Goal: Task Accomplishment & Management: Complete application form

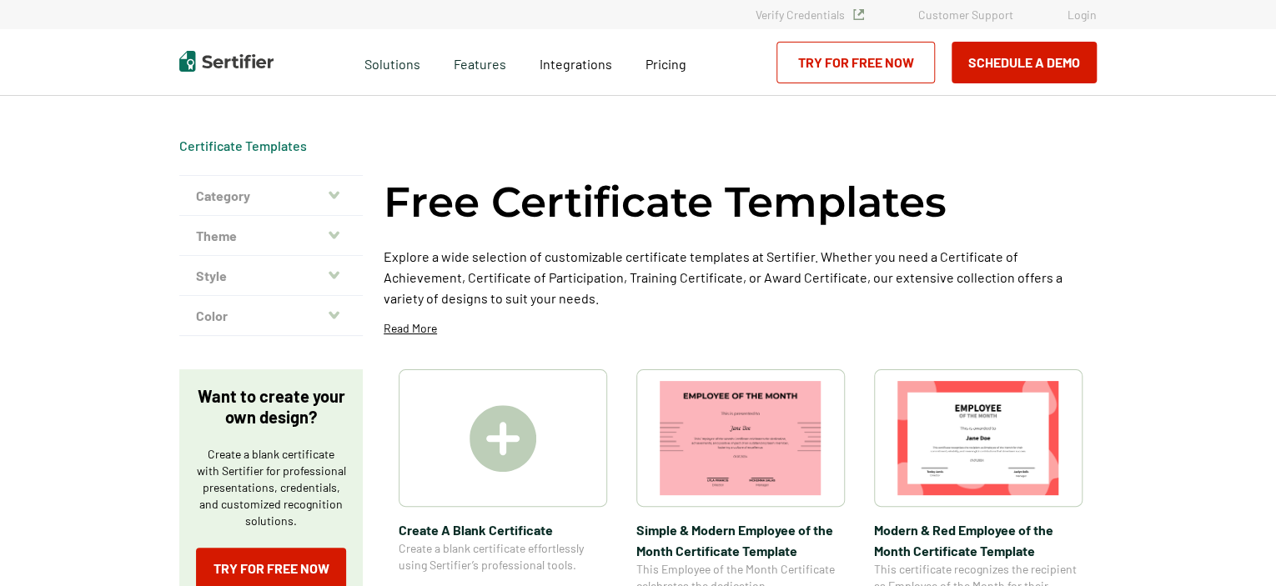
click at [507, 438] on img at bounding box center [502, 438] width 67 height 67
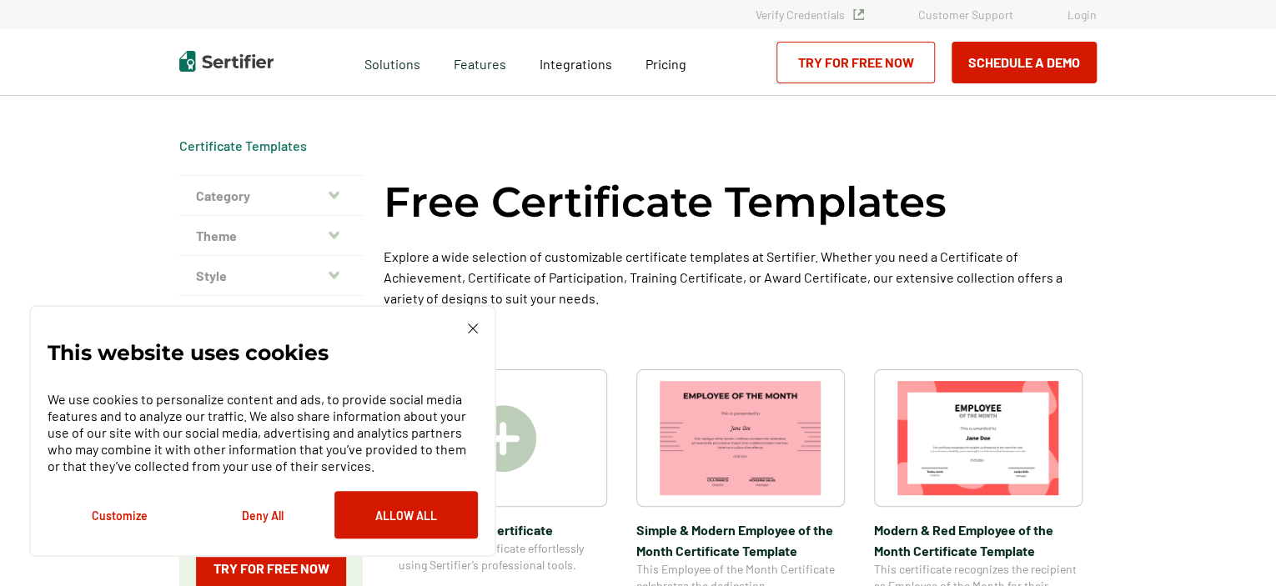
click at [508, 439] on img at bounding box center [502, 438] width 67 height 67
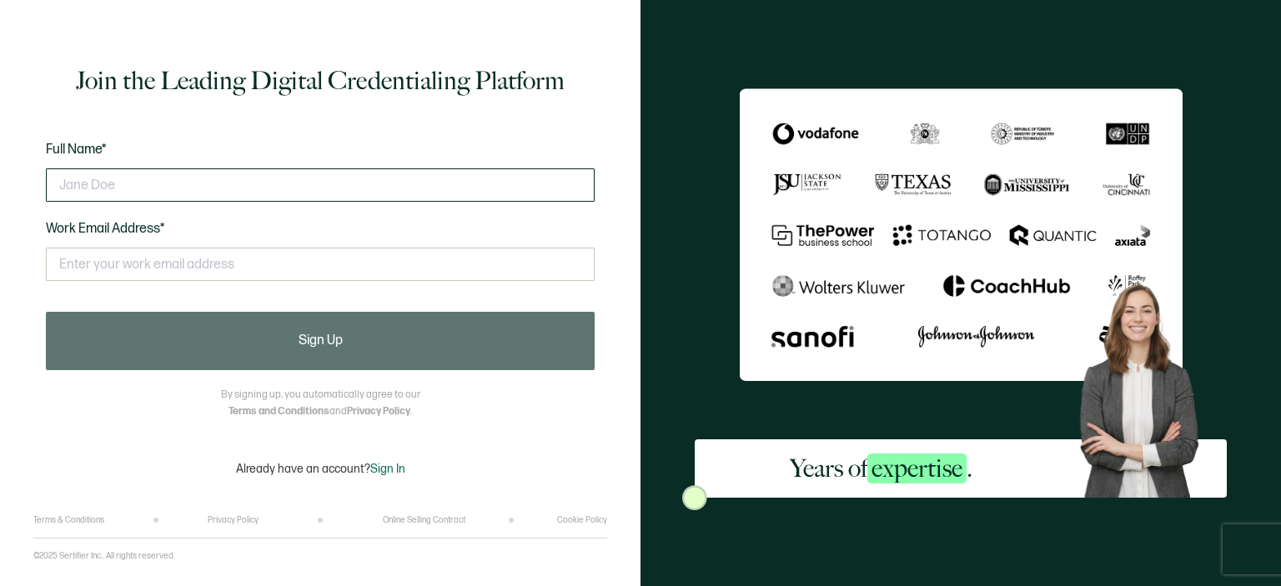
click at [377, 168] on input "text" at bounding box center [320, 184] width 549 height 33
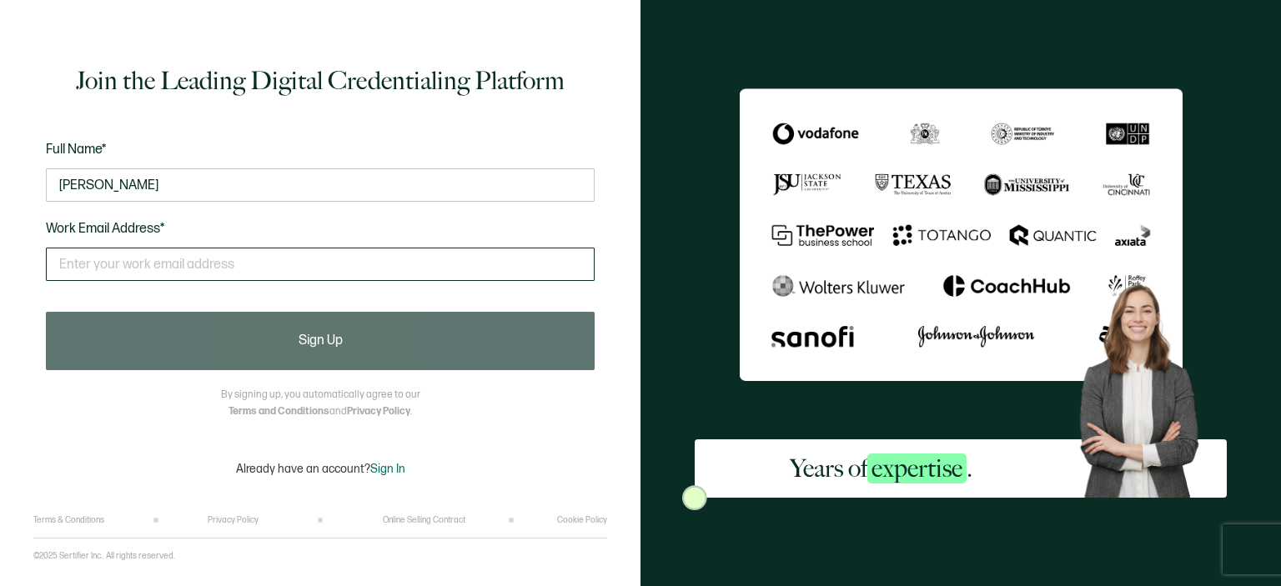
type input "[PERSON_NAME]"
click at [353, 248] on input "text" at bounding box center [320, 264] width 549 height 33
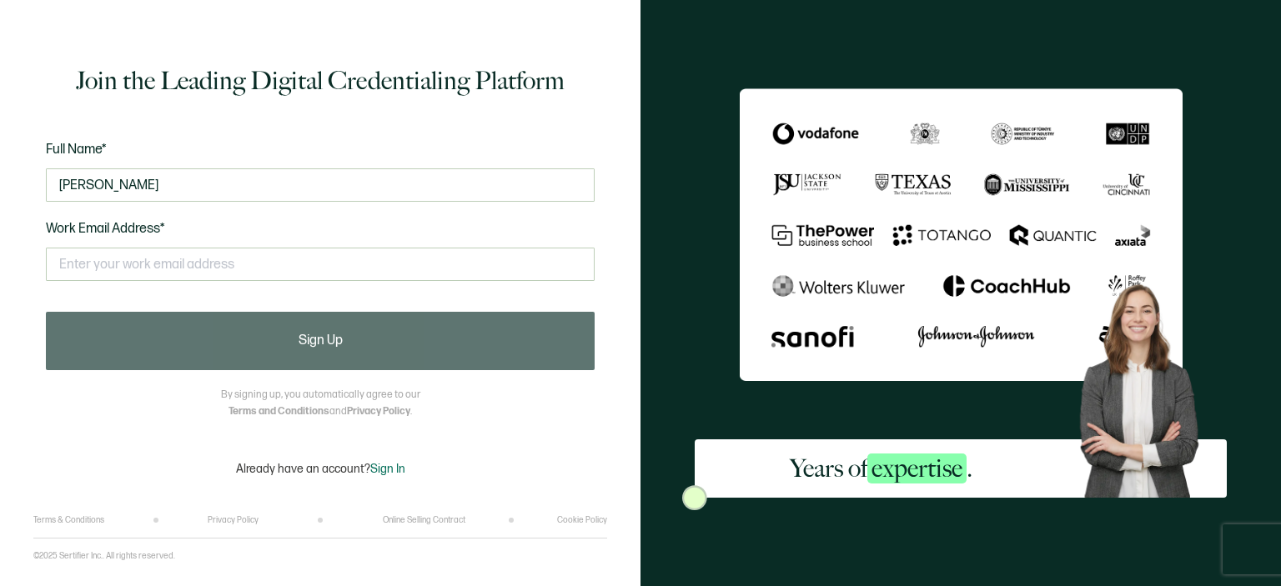
type input "[EMAIL_ADDRESS][DOMAIN_NAME]"
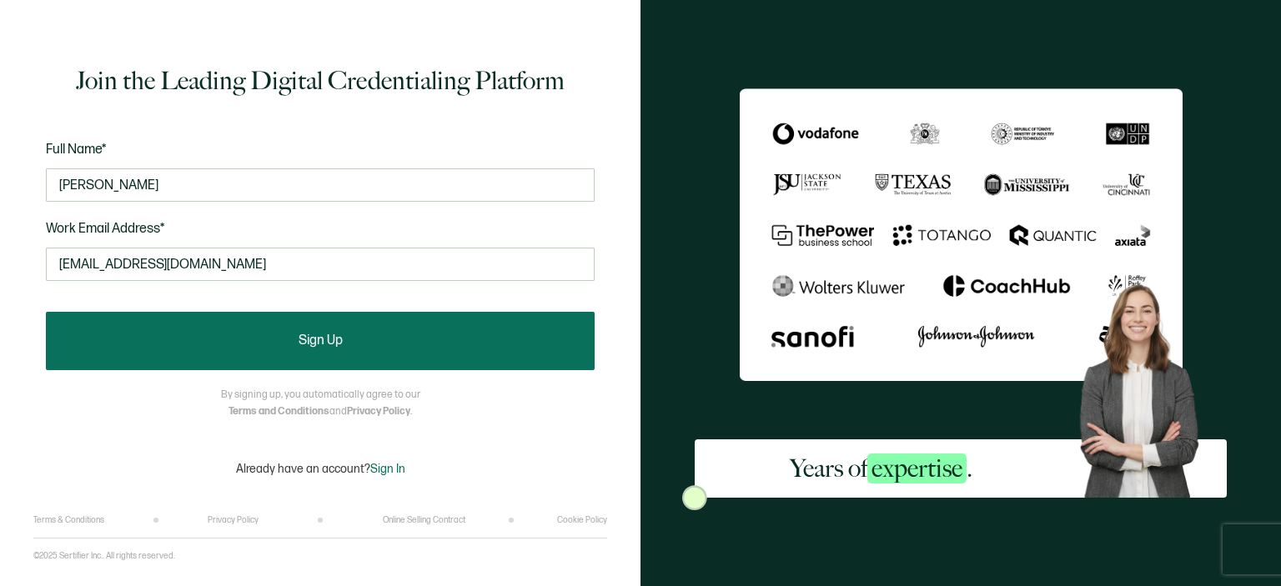
click at [303, 340] on span "Sign Up" at bounding box center [320, 340] width 44 height 13
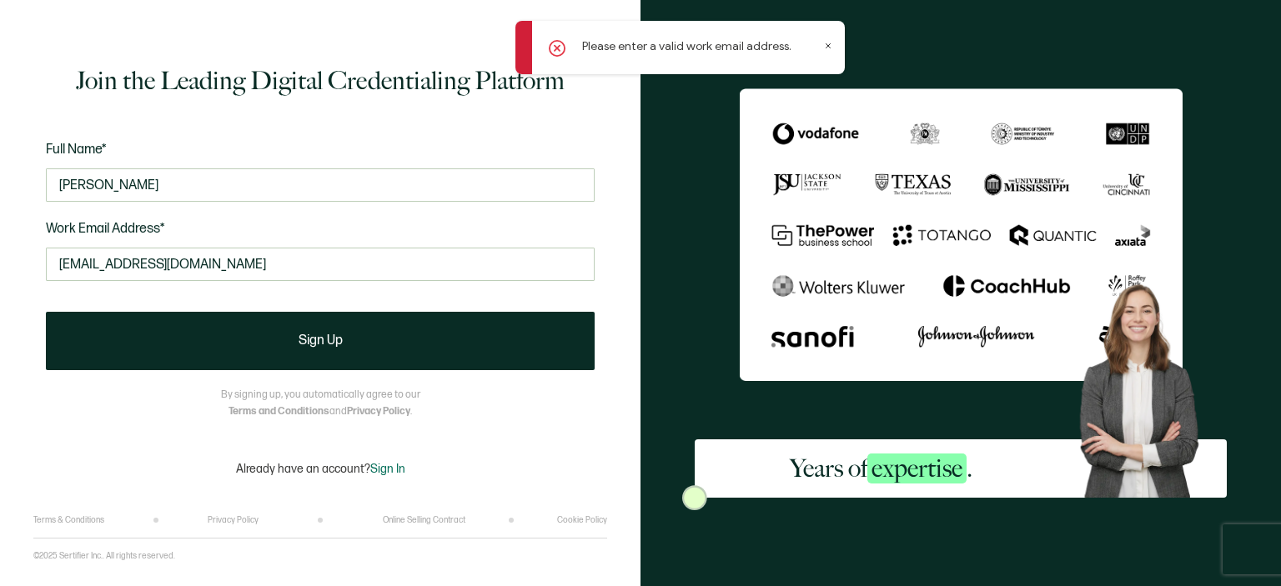
click at [826, 49] on icon at bounding box center [828, 46] width 8 height 8
